Goal: Find specific page/section

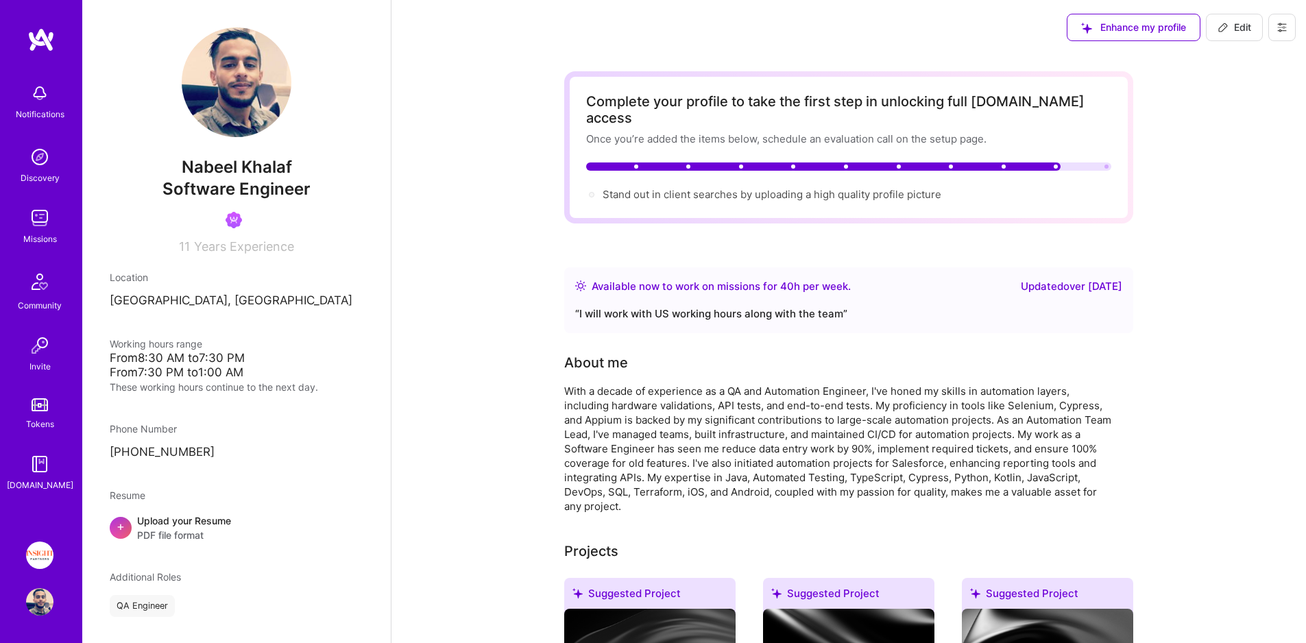
scroll to position [426, 0]
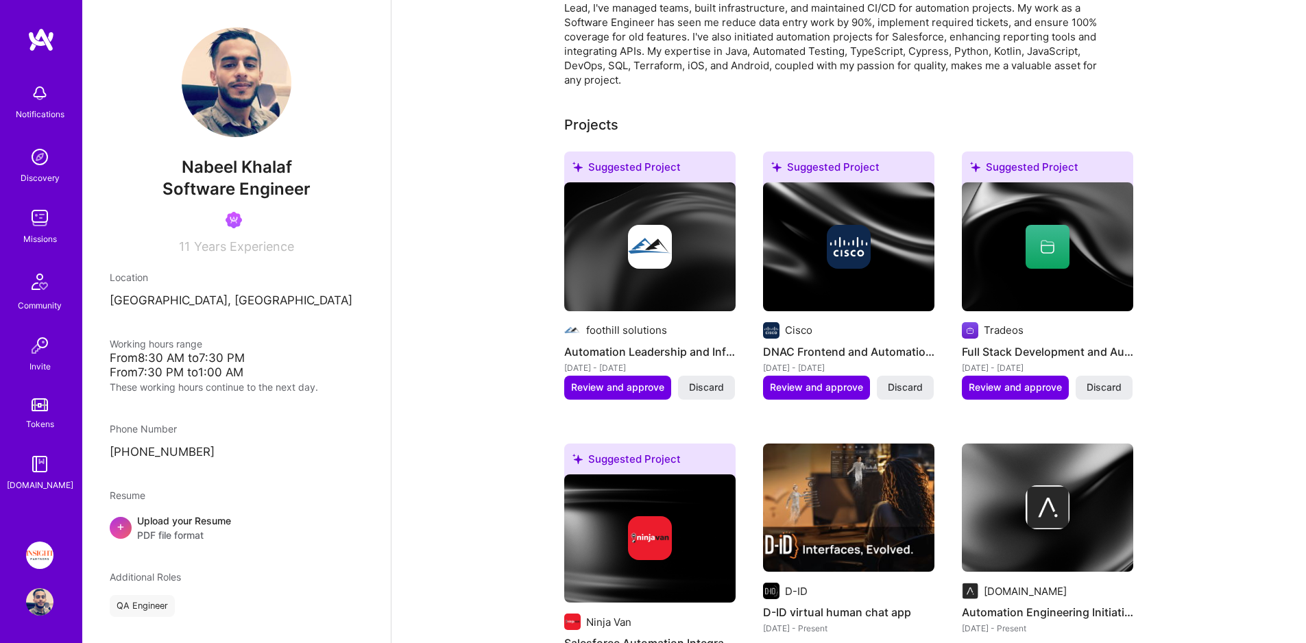
click at [40, 219] on img at bounding box center [39, 217] width 27 height 27
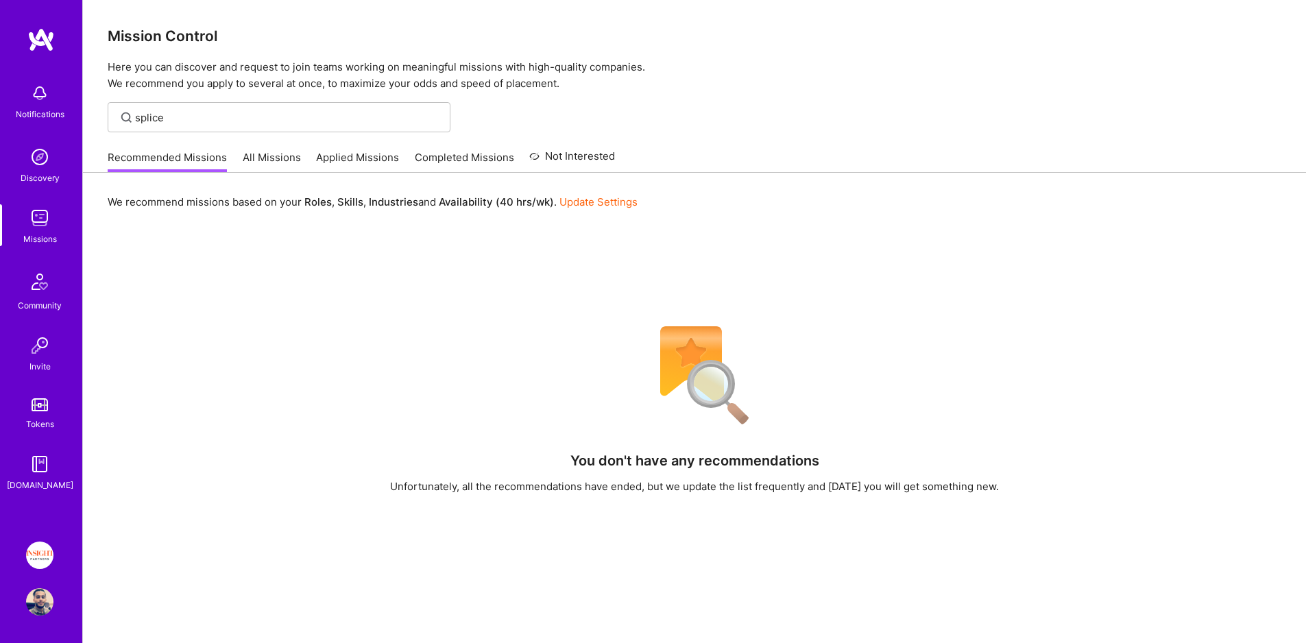
click at [45, 562] on img at bounding box center [39, 554] width 27 height 27
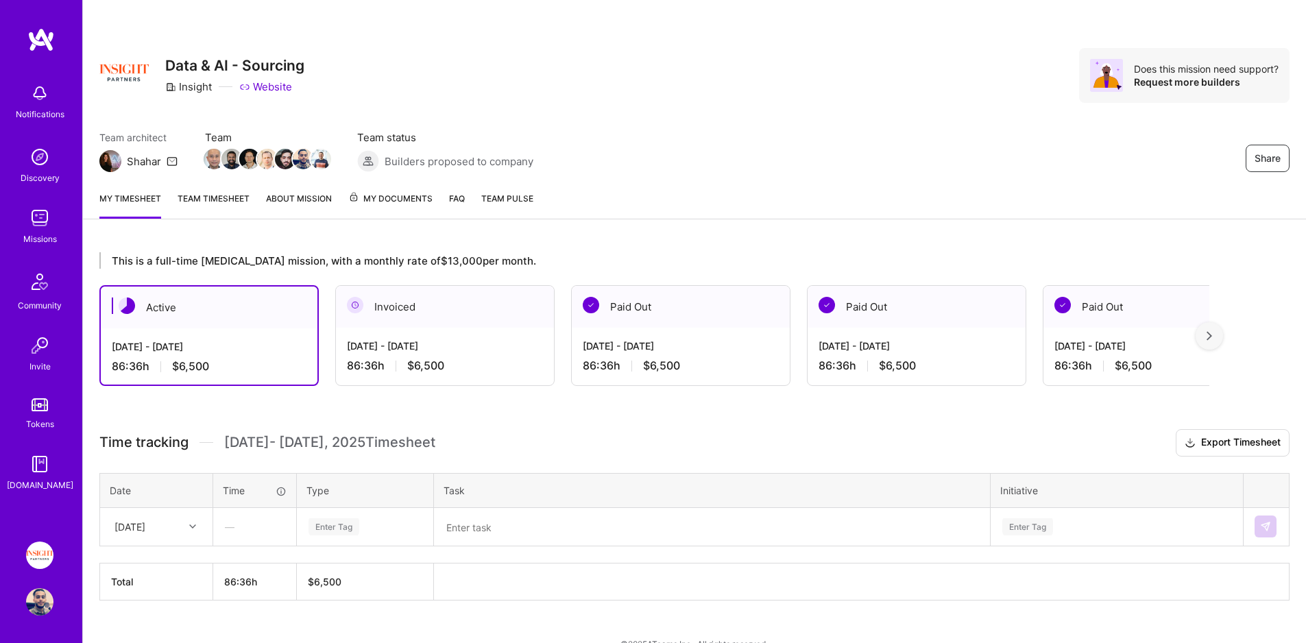
click at [402, 193] on span "My Documents" at bounding box center [390, 198] width 84 height 15
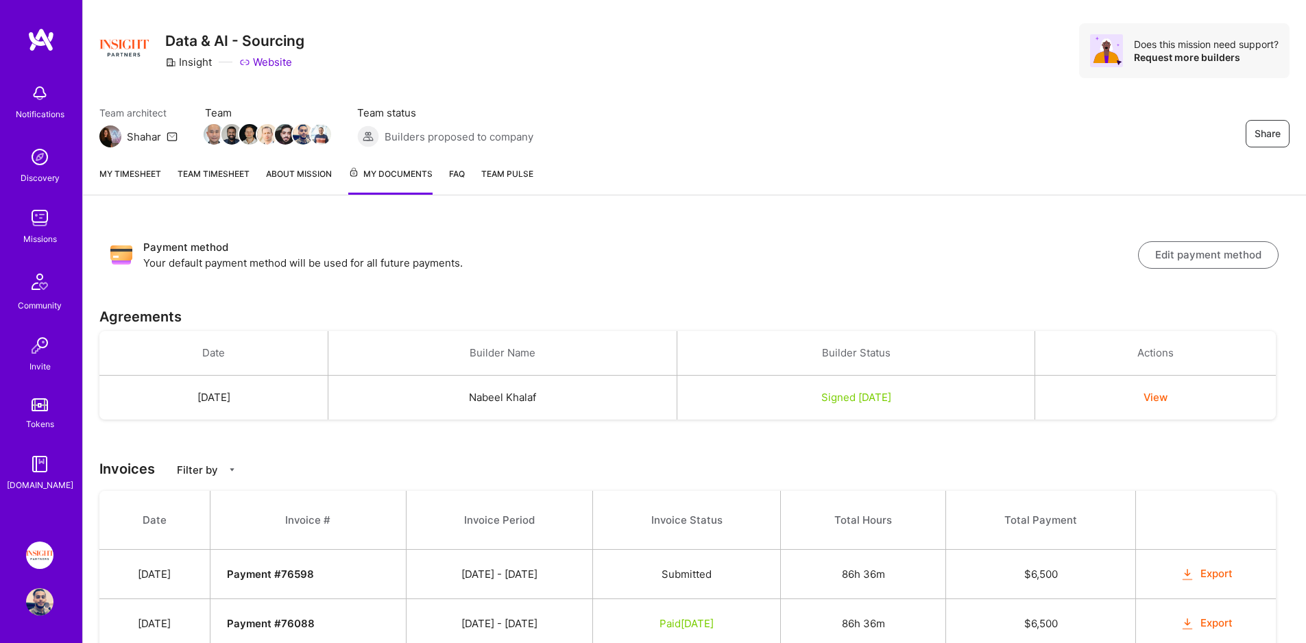
scroll to position [27, 0]
